Goal: Use online tool/utility

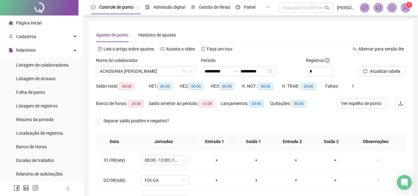
click at [413, 8] on header "Controle de ponto Admissão digital Gestão de férias Painel do DP Folha de pagam…" at bounding box center [251, 7] width 334 height 15
click at [409, 6] on span "1" at bounding box center [409, 5] width 2 height 4
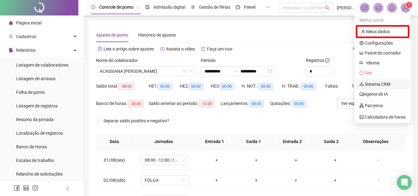
click at [372, 85] on link "Sistema CRM" at bounding box center [374, 84] width 31 height 5
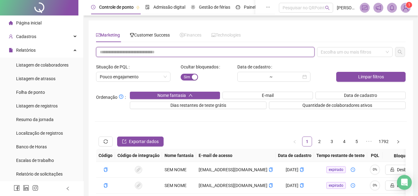
click at [239, 51] on input "text" at bounding box center [205, 52] width 218 height 10
paste input "**********"
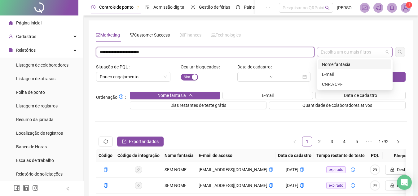
click at [331, 54] on div "Escolha um ou mais filtros" at bounding box center [355, 52] width 76 height 10
type input "**********"
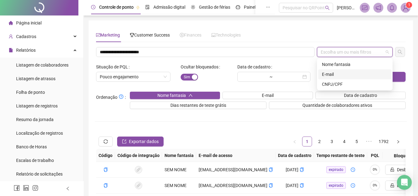
click at [334, 72] on div "E-mail" at bounding box center [355, 74] width 66 height 7
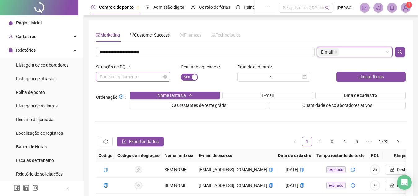
click at [169, 76] on div "Pouco engajamento" at bounding box center [133, 77] width 74 height 10
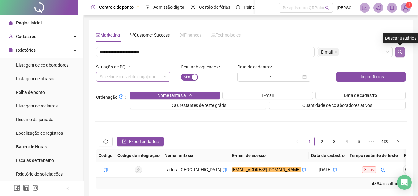
click at [396, 49] on button "button" at bounding box center [400, 52] width 10 height 10
click at [403, 171] on span "60%" at bounding box center [408, 169] width 11 height 3
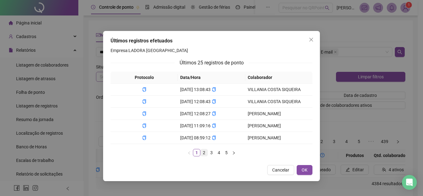
click at [206, 154] on link "2" at bounding box center [204, 152] width 7 height 7
click at [210, 153] on link "3" at bounding box center [211, 152] width 7 height 7
click at [195, 154] on link "1" at bounding box center [196, 152] width 7 height 7
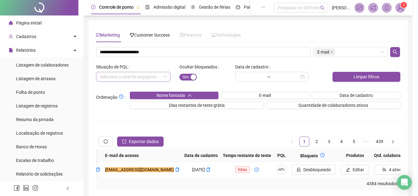
scroll to position [0, 121]
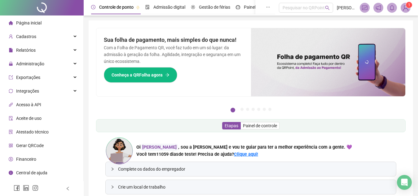
click at [55, 66] on div "Administração" at bounding box center [41, 64] width 81 height 12
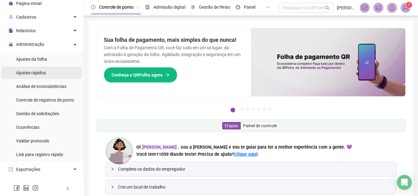
scroll to position [2, 0]
